Goal: Obtain resource: Obtain resource

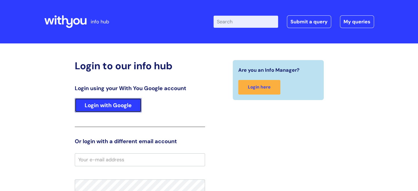
click at [100, 100] on link "Login with Google" at bounding box center [108, 105] width 67 height 14
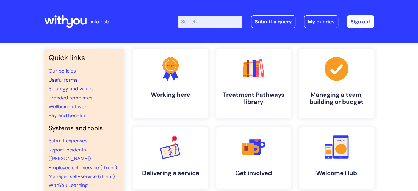
click at [67, 82] on link "Useful forms" at bounding box center [63, 80] width 29 height 7
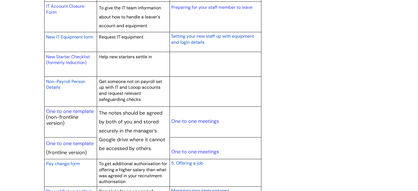
scroll to position [605, 0]
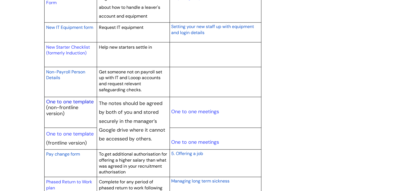
click at [67, 102] on link "One to one template" at bounding box center [70, 101] width 48 height 7
